Goal: Information Seeking & Learning: Learn about a topic

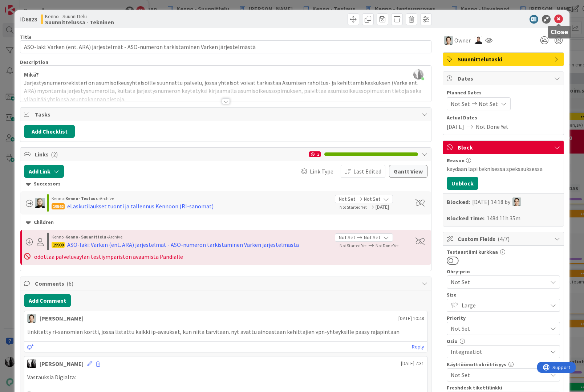
click at [559, 20] on icon at bounding box center [558, 19] width 9 height 9
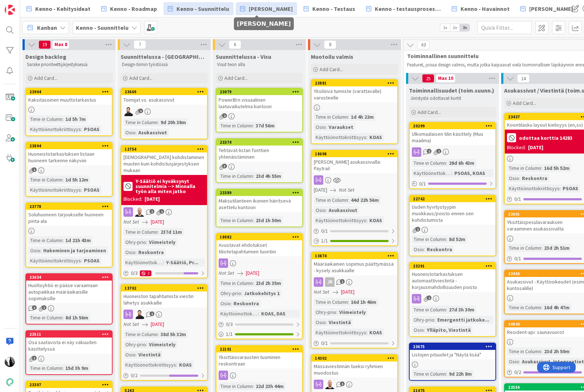
click at [256, 12] on span "[PERSON_NAME]" at bounding box center [271, 8] width 44 height 9
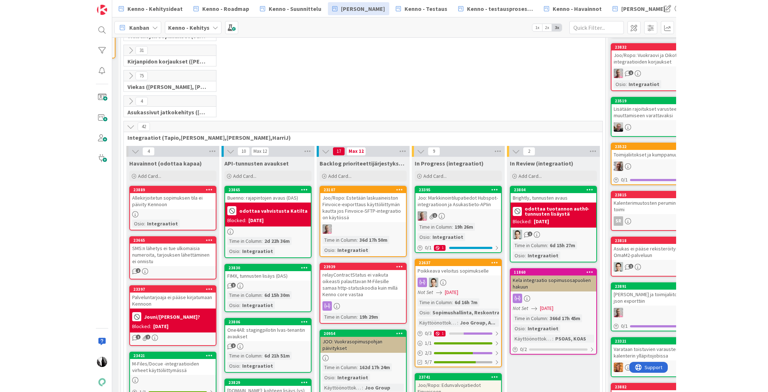
scroll to position [147, 90]
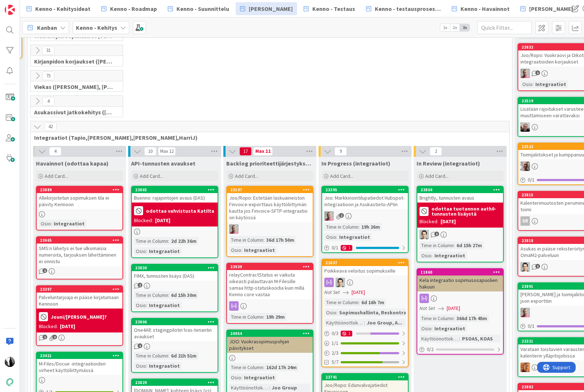
click at [39, 77] on icon at bounding box center [37, 76] width 8 height 8
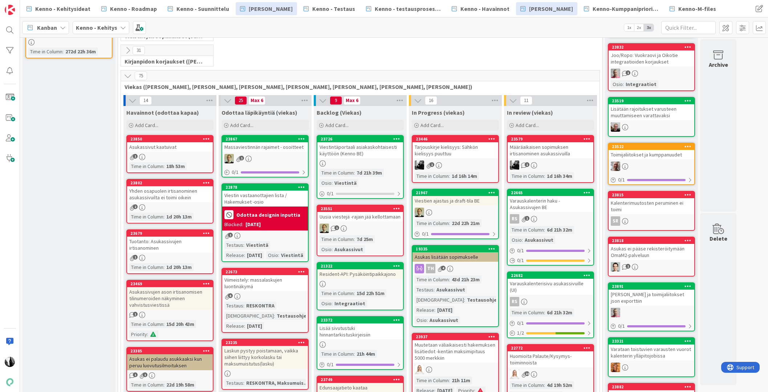
scroll to position [147, 0]
click at [9, 29] on div at bounding box center [10, 30] width 15 height 15
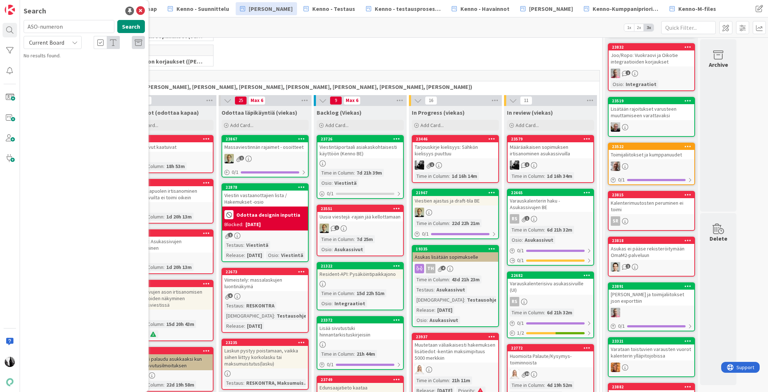
drag, startPoint x: 36, startPoint y: 31, endPoint x: 32, endPoint y: 28, distance: 5.2
click at [28, 29] on input "ASO-numeron" at bounding box center [69, 26] width 91 height 13
click at [37, 27] on input "ASO-numeron" at bounding box center [69, 26] width 91 height 13
click at [316, 8] on span "Kenno - Testaus" at bounding box center [333, 8] width 43 height 9
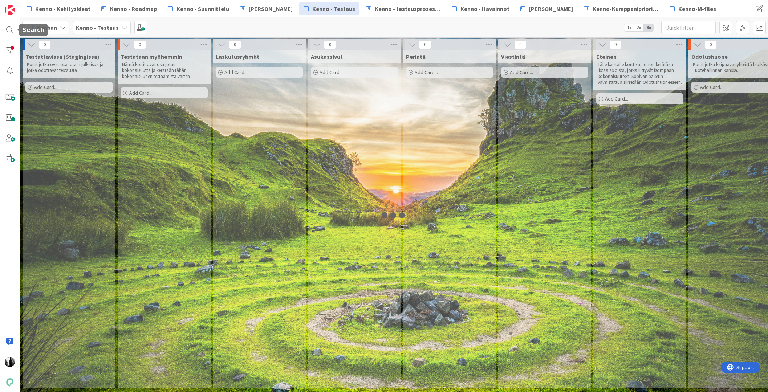
click at [8, 29] on div at bounding box center [10, 30] width 15 height 15
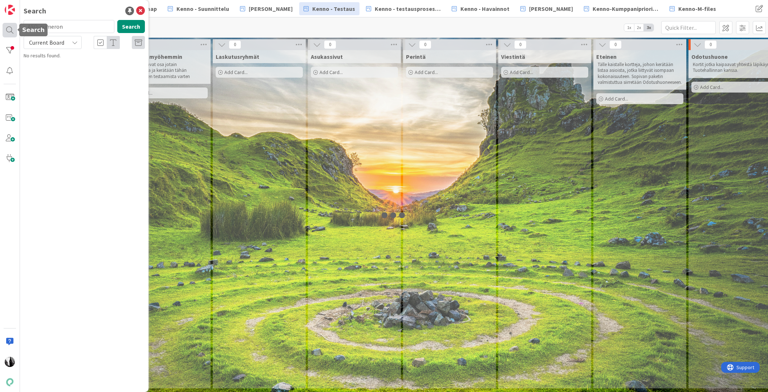
click at [9, 29] on div at bounding box center [10, 30] width 15 height 15
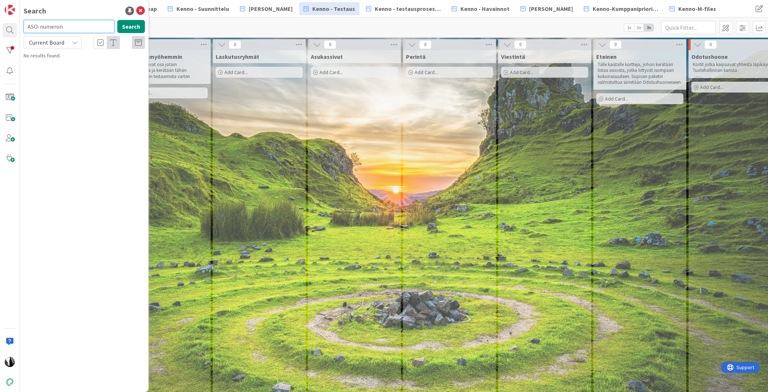
drag, startPoint x: 70, startPoint y: 25, endPoint x: 21, endPoint y: 24, distance: 49.0
click at [18, 26] on div "Search ASO-numeron Search Current Board No results found." at bounding box center [10, 196] width 20 height 392
type input "rajaimet"
click at [131, 28] on button "Search" at bounding box center [131, 26] width 28 height 13
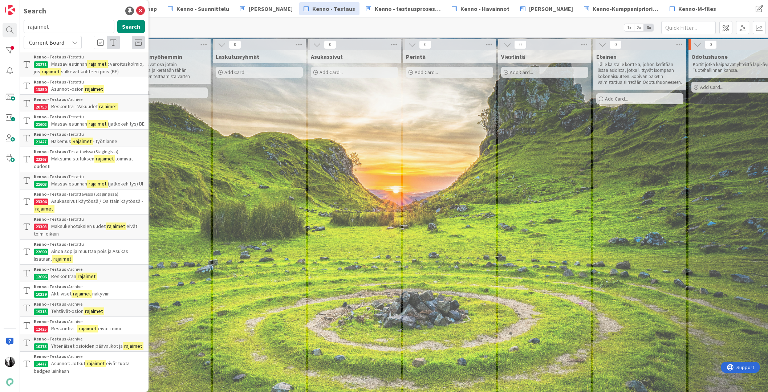
click at [74, 187] on span "Massaviestinnän" at bounding box center [69, 184] width 36 height 7
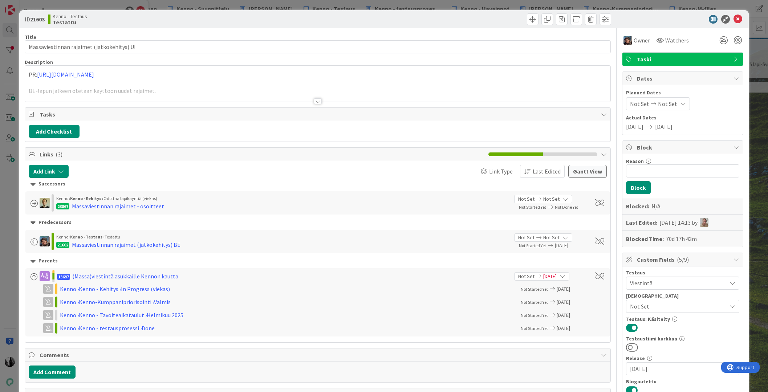
click at [319, 102] on div at bounding box center [318, 101] width 8 height 6
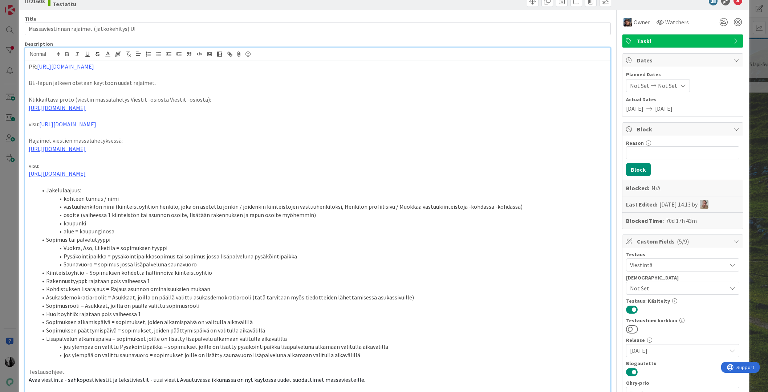
scroll to position [7, 0]
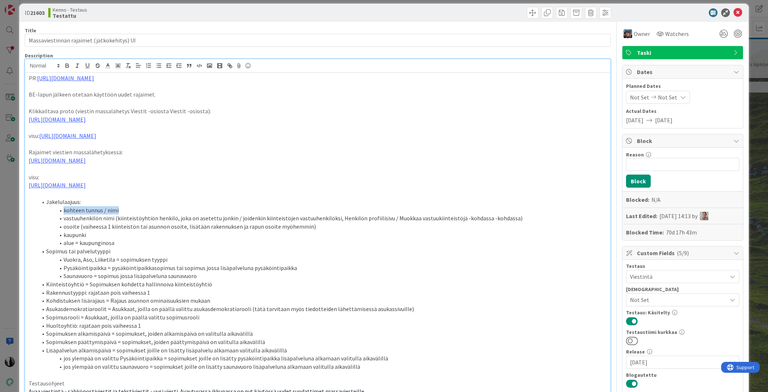
drag, startPoint x: 64, startPoint y: 219, endPoint x: 125, endPoint y: 217, distance: 60.7
click at [125, 215] on li "kohteen tunnus / nimi" at bounding box center [322, 210] width 570 height 8
drag, startPoint x: 65, startPoint y: 252, endPoint x: 118, endPoint y: 252, distance: 53.0
click at [118, 247] on li "alue = kaupunginosa" at bounding box center [322, 243] width 570 height 8
drag, startPoint x: 48, startPoint y: 258, endPoint x: 122, endPoint y: 259, distance: 73.7
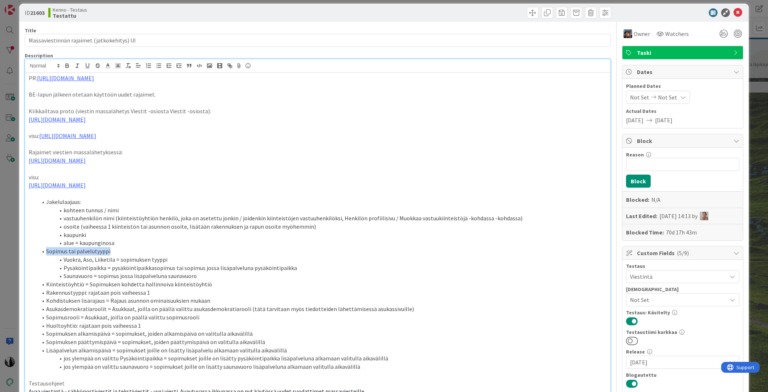
click at [122, 256] on li "Sopimus tai palvelutyyppi" at bounding box center [322, 251] width 570 height 8
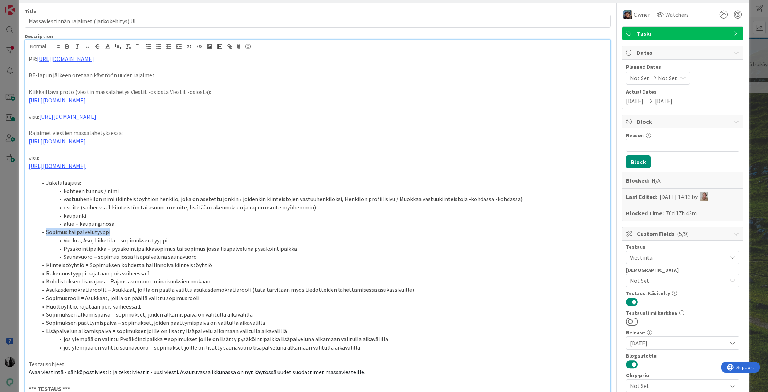
scroll to position [27, 0]
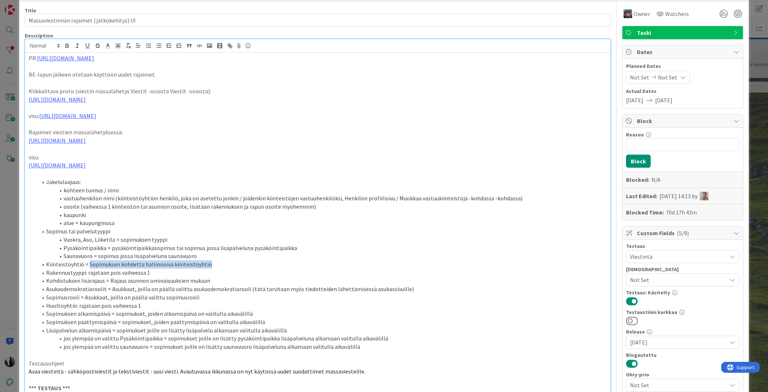
drag, startPoint x: 87, startPoint y: 274, endPoint x: 206, endPoint y: 273, distance: 118.4
click at [206, 269] on li "Kiinteistöyhtiö = Sopimuksen kohdetta hallinnoiva kiinteistöyhtiö" at bounding box center [322, 264] width 570 height 8
click at [63, 269] on li "Kiinteistöyhtiö = Sopimuksen kohdetta hallinnoiva kiinteistöyhtiö" at bounding box center [322, 264] width 570 height 8
